Goal: Information Seeking & Learning: Compare options

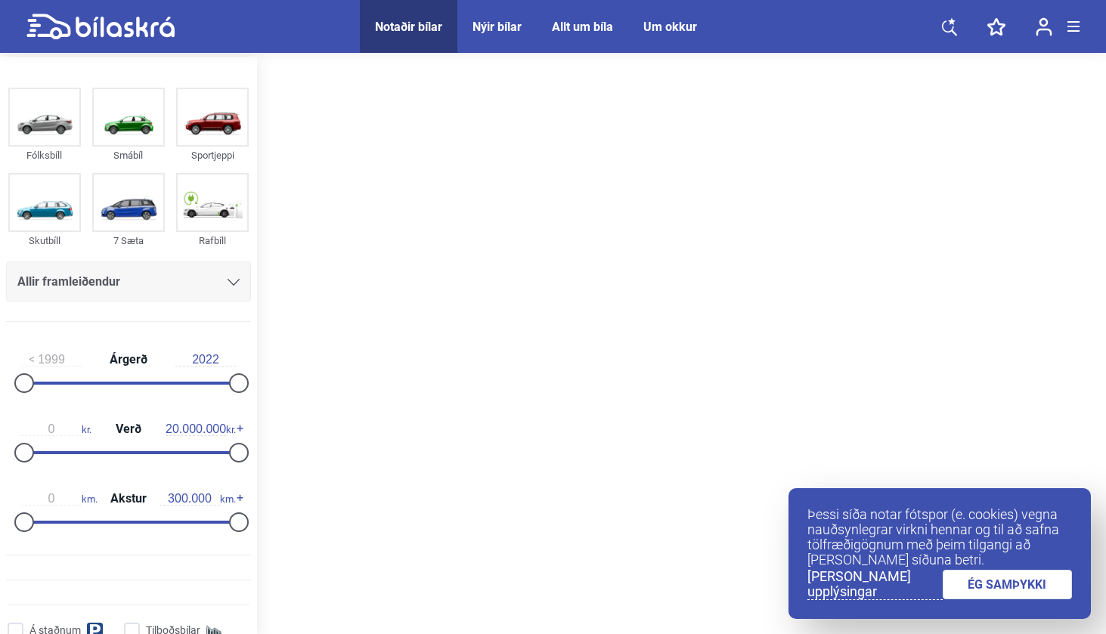
click at [1002, 597] on link "ÉG SAMÞYKKI" at bounding box center [1008, 584] width 130 height 29
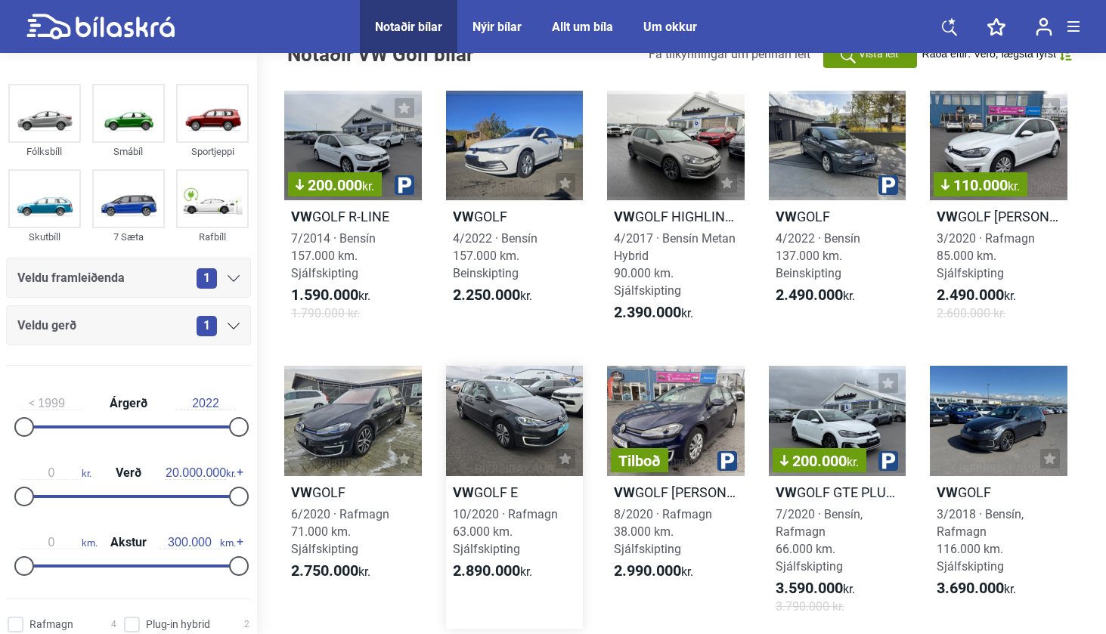
scroll to position [41, 0]
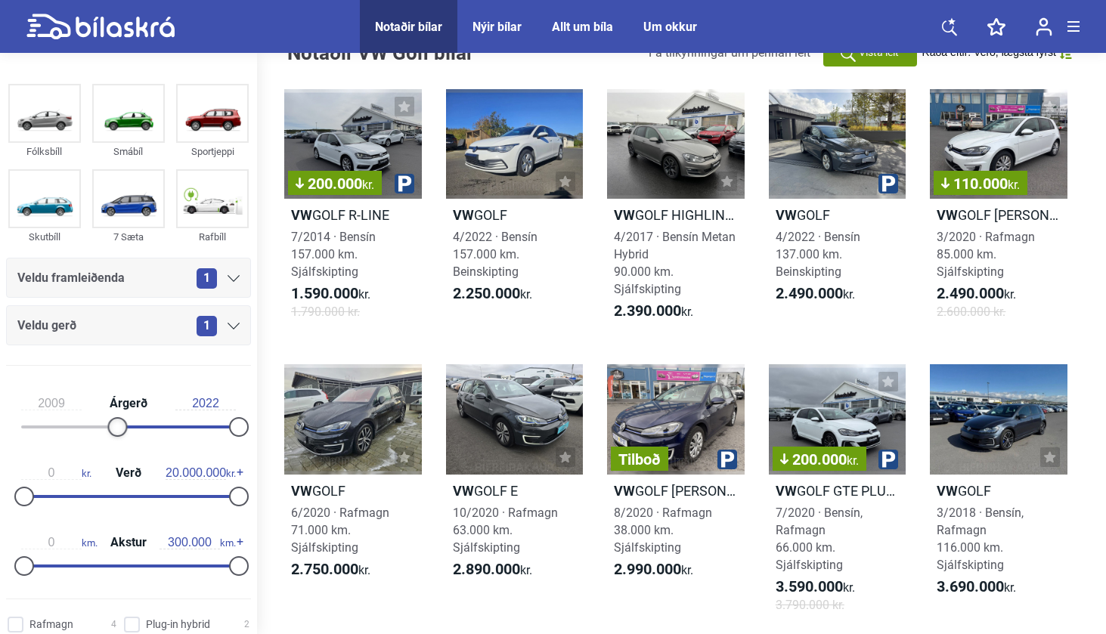
type input "2010"
drag, startPoint x: 25, startPoint y: 420, endPoint x: 124, endPoint y: 427, distance: 99.3
click at [124, 427] on div at bounding box center [127, 427] width 20 height 20
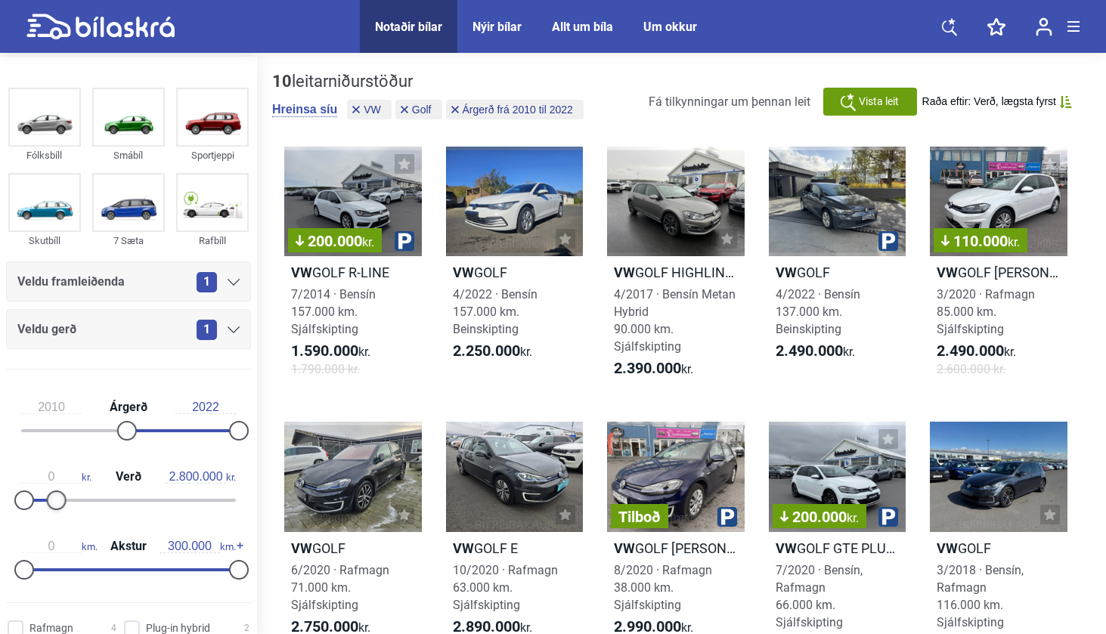
type input "2.700.000"
drag, startPoint x: 229, startPoint y: 498, endPoint x: 48, endPoint y: 494, distance: 181.5
click at [48, 494] on div at bounding box center [53, 501] width 20 height 20
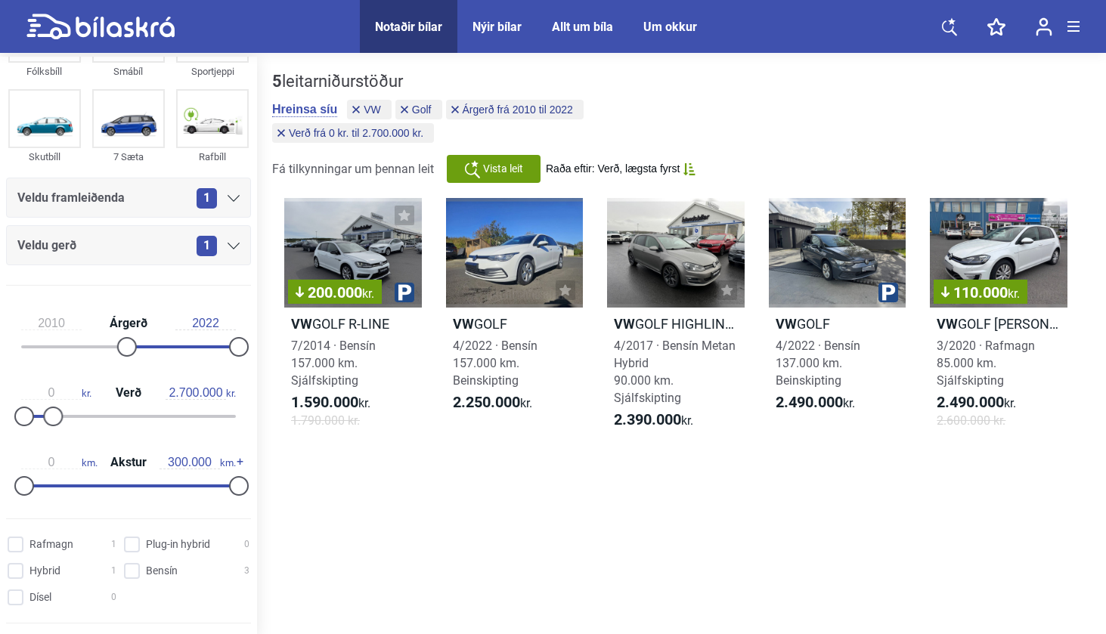
scroll to position [85, 0]
type input "160.000"
drag, startPoint x: 233, startPoint y: 488, endPoint x: 134, endPoint y: 501, distance: 100.0
click at [134, 501] on div "0 km. Akstur 160.000 km." at bounding box center [128, 471] width 245 height 70
click at [318, 256] on div "200.000 kr." at bounding box center [353, 253] width 138 height 110
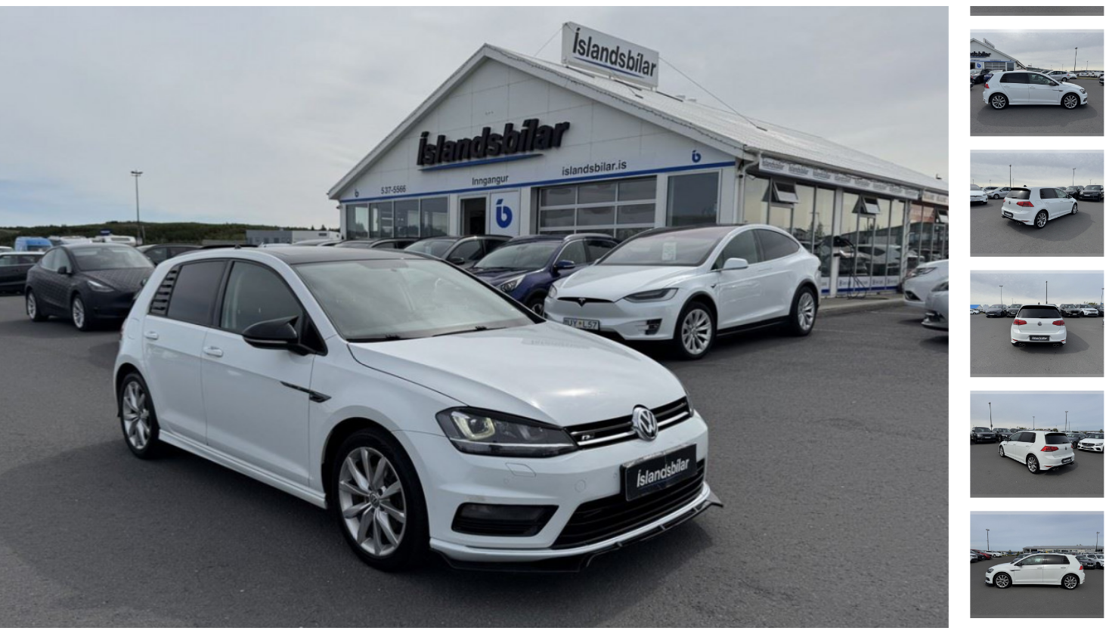
scroll to position [37, 0]
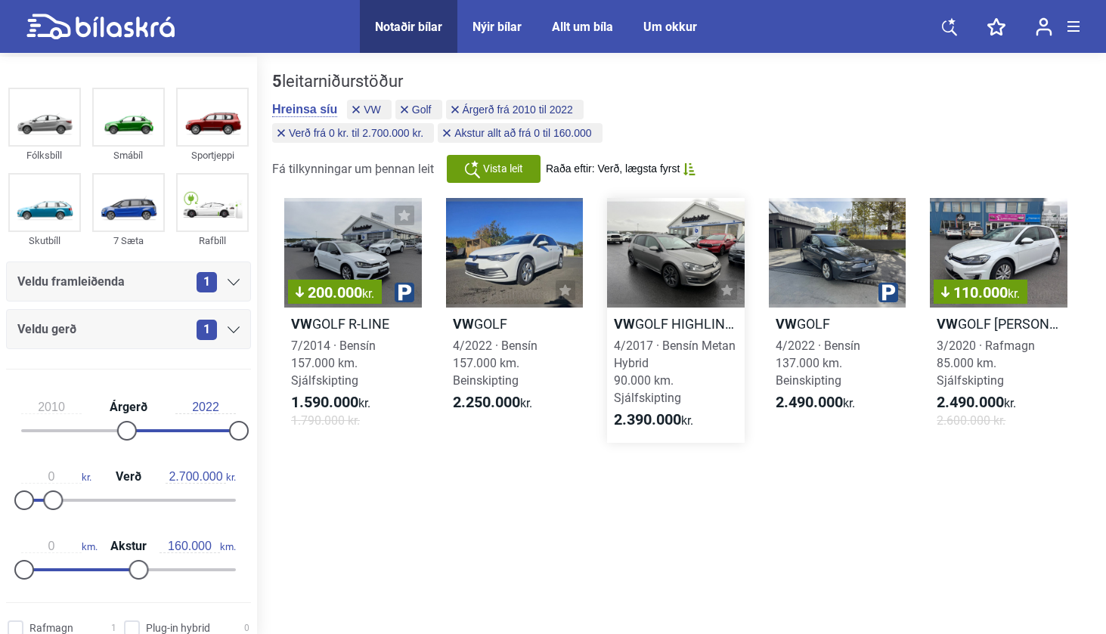
click at [666, 277] on div at bounding box center [676, 253] width 138 height 110
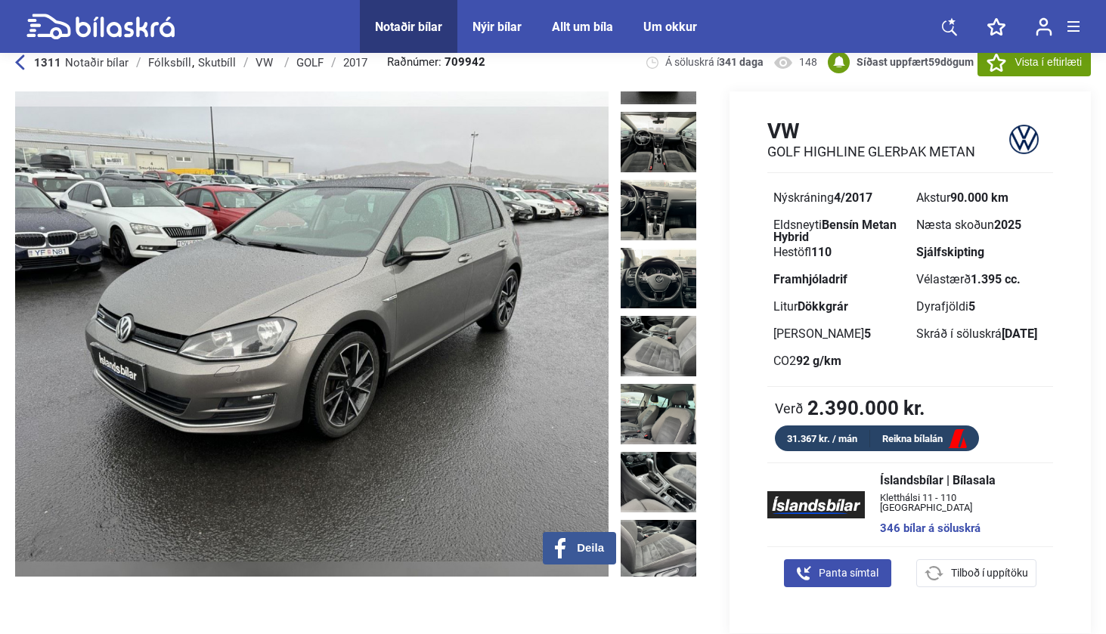
scroll to position [23, 0]
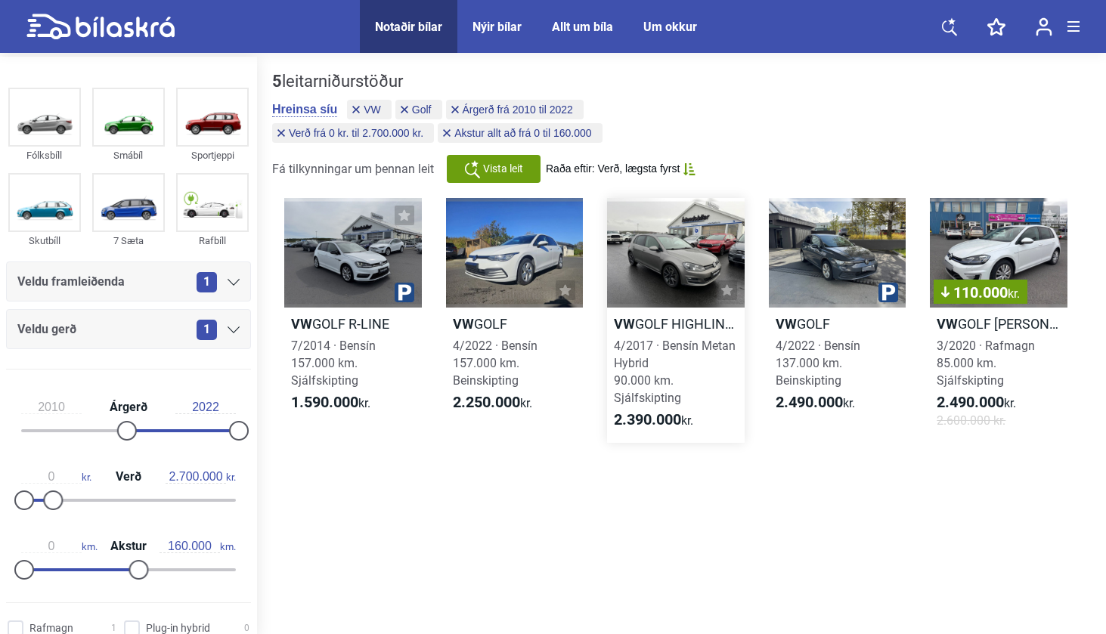
click at [667, 259] on div at bounding box center [676, 253] width 138 height 110
click at [833, 258] on div at bounding box center [838, 253] width 138 height 110
